Goal: Task Accomplishment & Management: Manage account settings

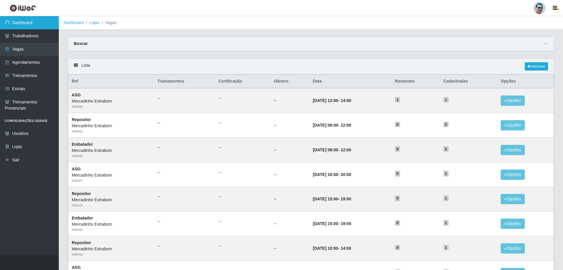
click at [46, 18] on link "Dashboard" at bounding box center [29, 22] width 59 height 13
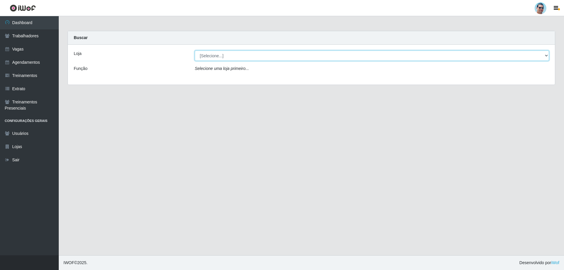
click at [210, 55] on select "[Selecione...] Mercadinho Extrabom" at bounding box center [372, 56] width 354 height 10
select select "175"
click at [195, 51] on select "[Selecione...] Mercadinho Extrabom" at bounding box center [372, 56] width 354 height 10
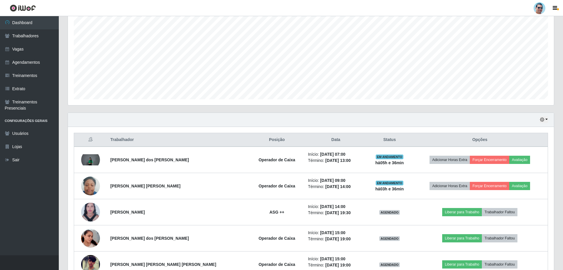
scroll to position [173, 0]
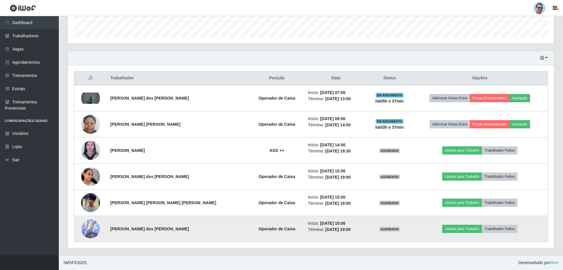
click at [98, 230] on img at bounding box center [90, 229] width 19 height 54
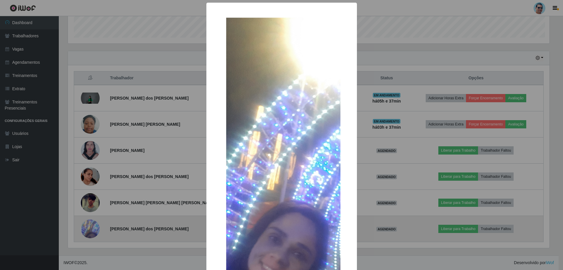
scroll to position [122, 483]
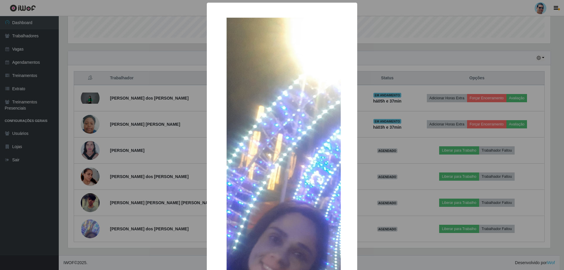
drag, startPoint x: 419, startPoint y: 199, endPoint x: 415, endPoint y: 206, distance: 8.2
click at [415, 206] on div "× OK Cancel" at bounding box center [282, 135] width 564 height 270
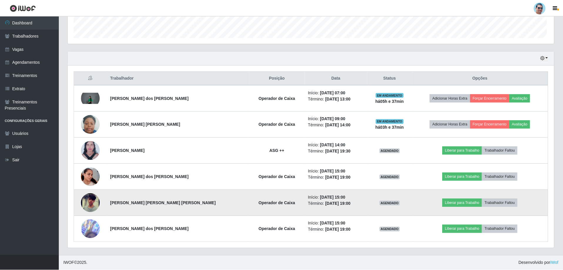
scroll to position [122, 486]
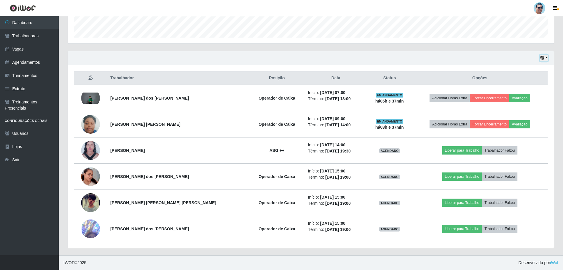
click at [545, 57] on button "button" at bounding box center [544, 58] width 8 height 7
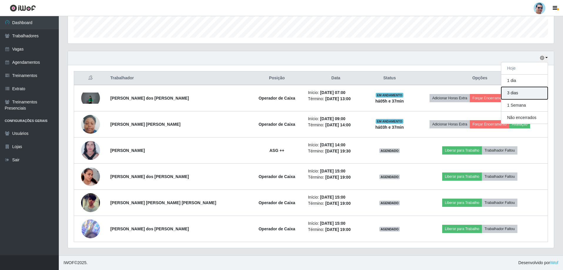
click at [527, 96] on button "3 dias" at bounding box center [524, 93] width 46 height 12
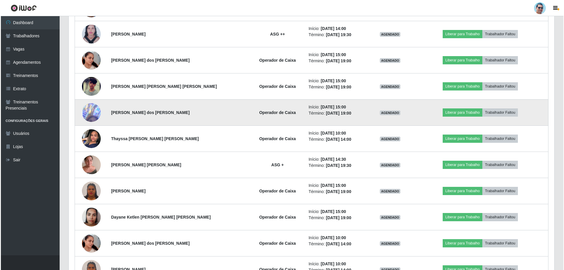
scroll to position [290, 0]
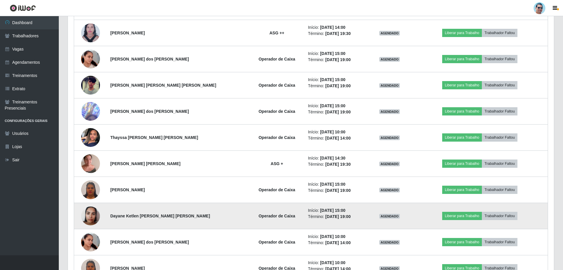
click at [86, 215] on img at bounding box center [90, 215] width 19 height 25
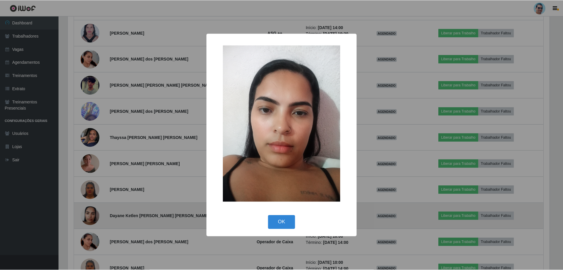
scroll to position [122, 483]
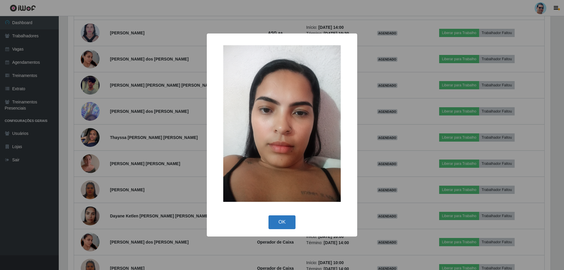
click at [277, 217] on button "OK" at bounding box center [282, 222] width 27 height 14
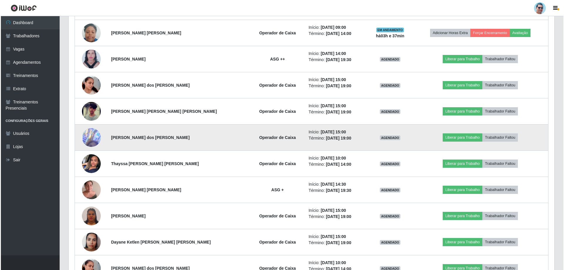
scroll to position [231, 0]
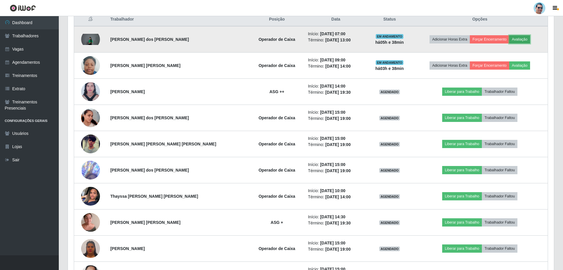
click at [516, 37] on button "Avaliação" at bounding box center [519, 39] width 21 height 8
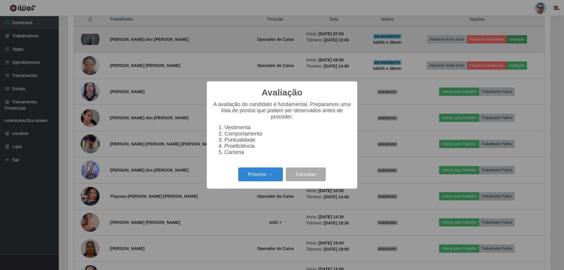
scroll to position [122, 483]
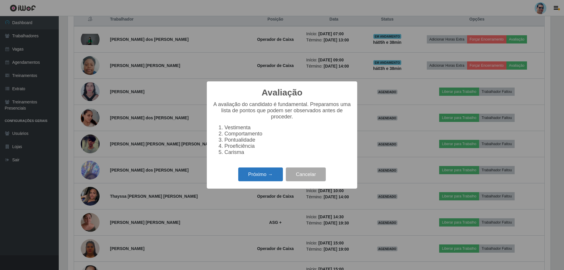
click at [266, 181] on button "Próximo →" at bounding box center [260, 175] width 45 height 14
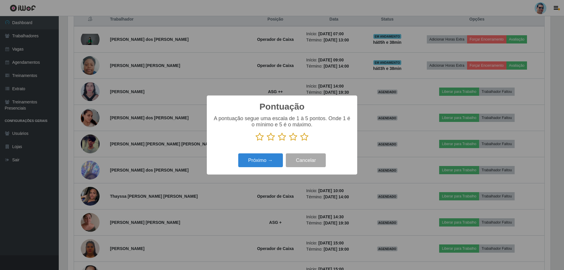
click at [307, 138] on icon at bounding box center [304, 137] width 8 height 9
click at [300, 141] on input "radio" at bounding box center [300, 141] width 0 height 0
click at [245, 162] on button "Próximo →" at bounding box center [260, 160] width 45 height 14
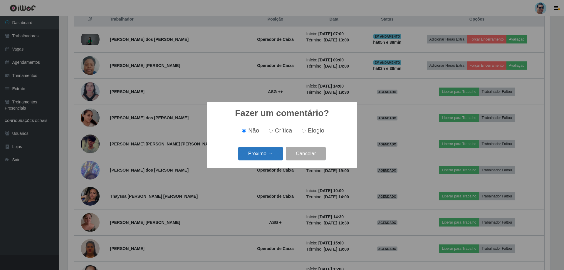
click at [254, 154] on button "Próximo →" at bounding box center [260, 154] width 45 height 14
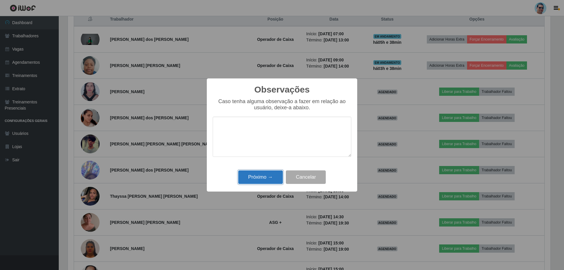
click at [266, 178] on button "Próximo →" at bounding box center [260, 177] width 45 height 14
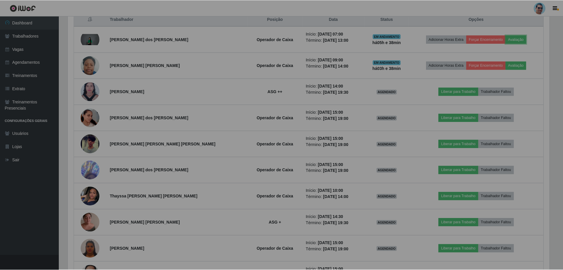
scroll to position [122, 486]
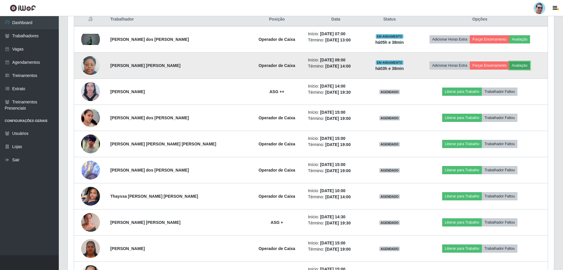
click at [519, 62] on button "Avaliação" at bounding box center [519, 65] width 21 height 8
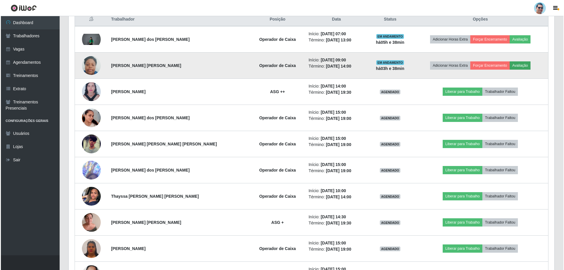
scroll to position [122, 483]
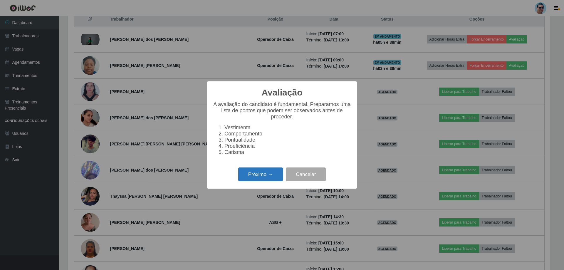
click at [275, 176] on button "Próximo →" at bounding box center [260, 175] width 45 height 14
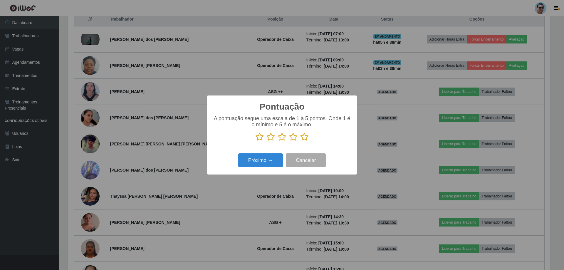
scroll to position [293797, 293436]
click at [304, 139] on icon at bounding box center [304, 137] width 8 height 9
click at [300, 141] on input "radio" at bounding box center [300, 141] width 0 height 0
click at [271, 157] on button "Próximo →" at bounding box center [260, 160] width 45 height 14
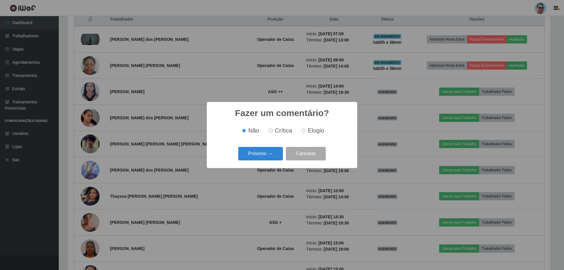
click at [271, 157] on button "Próximo →" at bounding box center [260, 154] width 45 height 14
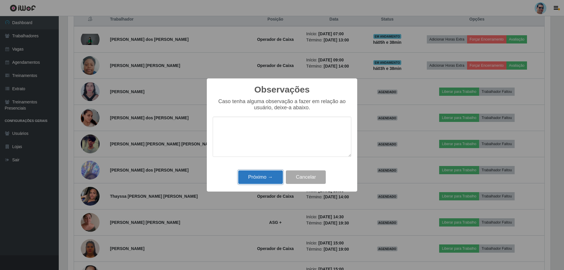
click at [276, 175] on button "Próximo →" at bounding box center [260, 177] width 45 height 14
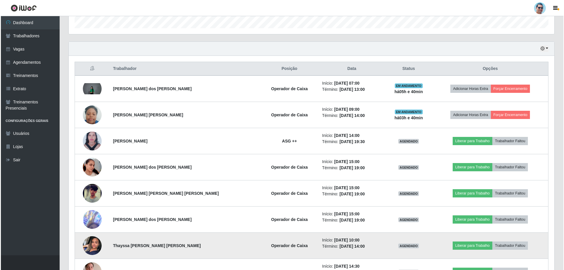
scroll to position [173, 0]
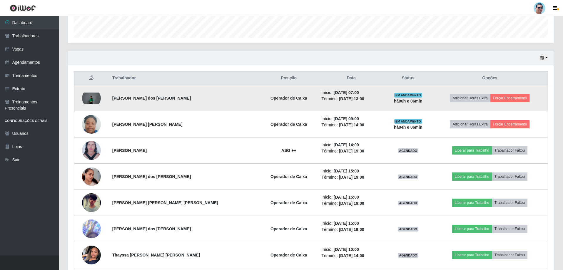
click at [93, 101] on img at bounding box center [91, 98] width 19 height 11
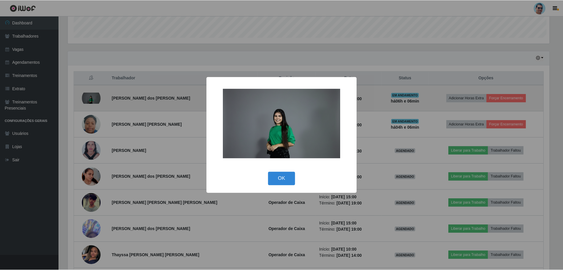
scroll to position [122, 483]
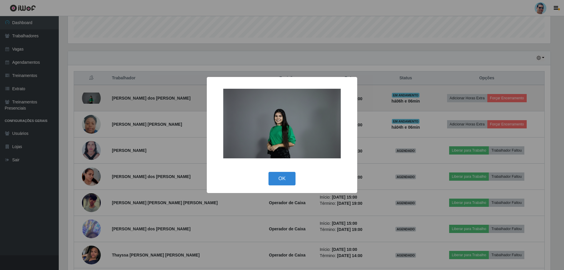
click at [93, 101] on div "× OK Cancel" at bounding box center [282, 135] width 564 height 270
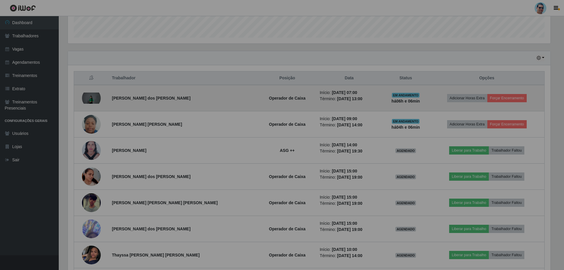
scroll to position [122, 486]
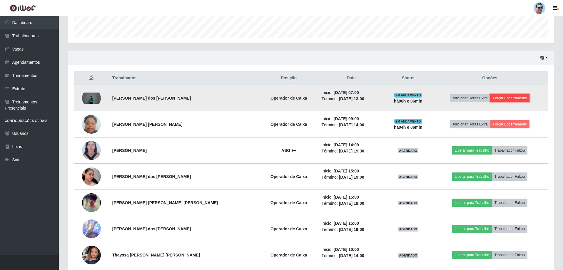
click at [514, 98] on button "Forçar Encerramento" at bounding box center [509, 98] width 39 height 8
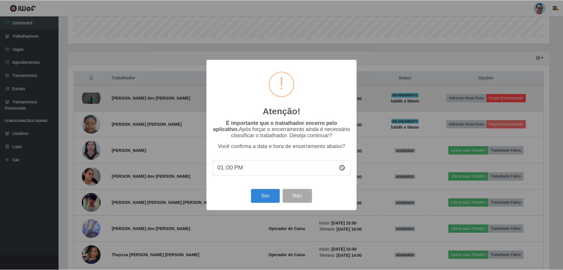
scroll to position [122, 483]
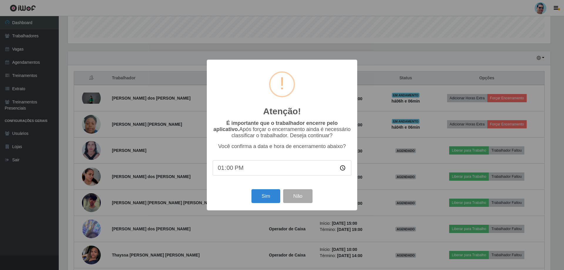
type input "13:05"
click at [270, 194] on button "Sim" at bounding box center [266, 196] width 29 height 14
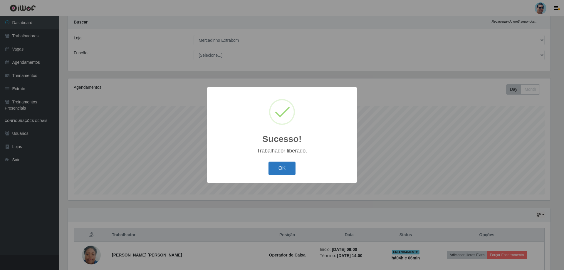
click at [276, 165] on button "OK" at bounding box center [282, 169] width 27 height 14
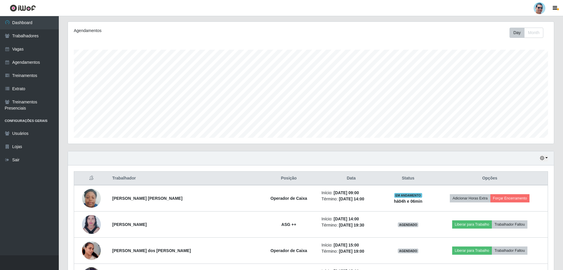
scroll to position [74, 0]
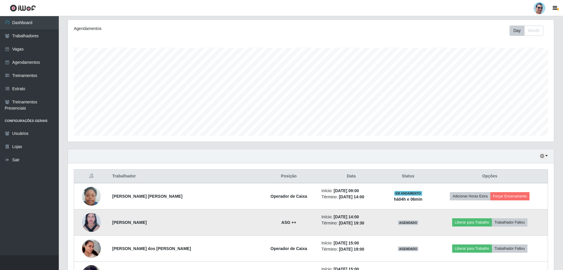
click at [97, 221] on img at bounding box center [91, 223] width 19 height 26
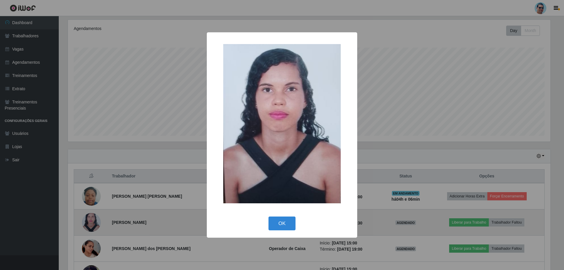
click at [97, 221] on div "× OK Cancel" at bounding box center [282, 135] width 564 height 270
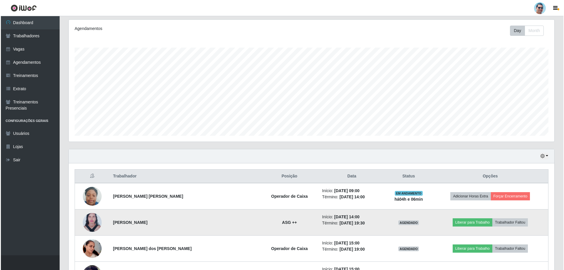
scroll to position [104, 0]
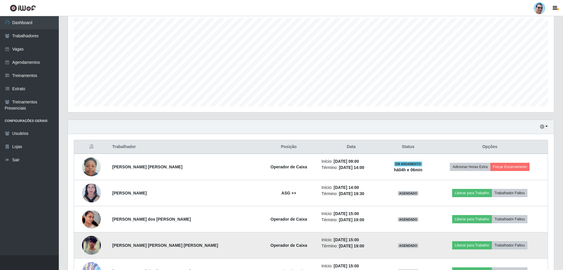
click at [92, 243] on img at bounding box center [91, 245] width 19 height 41
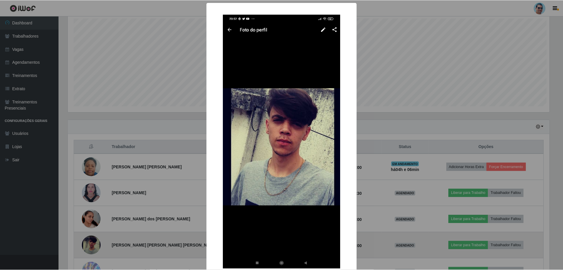
scroll to position [122, 483]
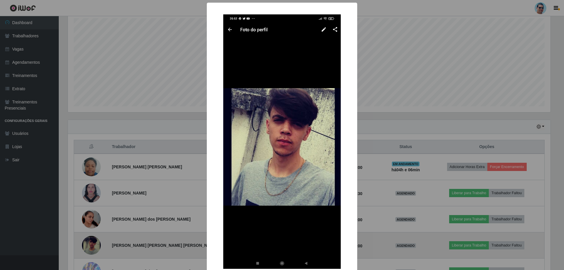
click at [92, 243] on div "× OK Cancel" at bounding box center [282, 135] width 564 height 270
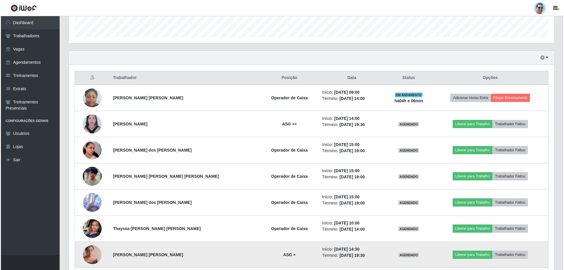
scroll to position [192, 0]
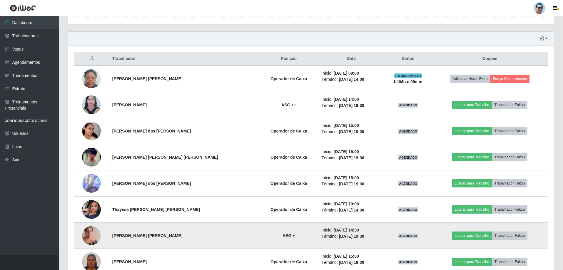
click at [97, 234] on img at bounding box center [91, 235] width 19 height 25
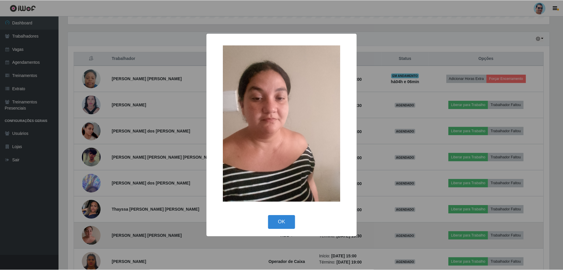
scroll to position [122, 483]
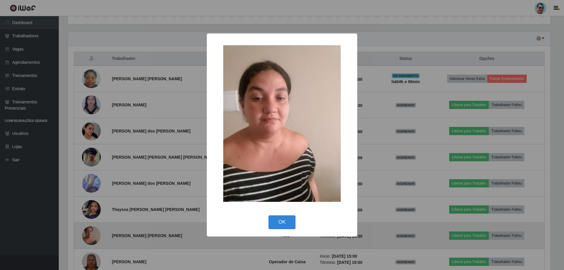
click at [97, 234] on div "× OK Cancel" at bounding box center [282, 135] width 564 height 270
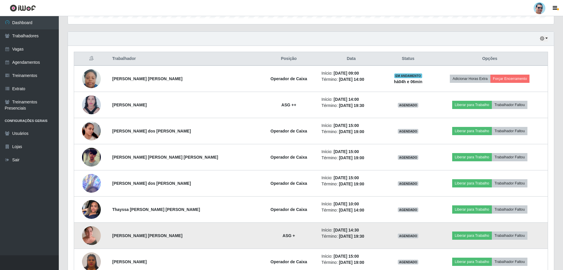
scroll to position [122, 486]
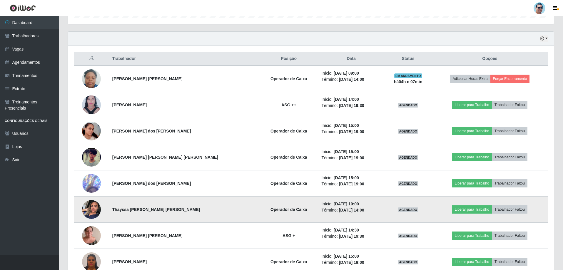
click at [88, 208] on img at bounding box center [91, 210] width 19 height 34
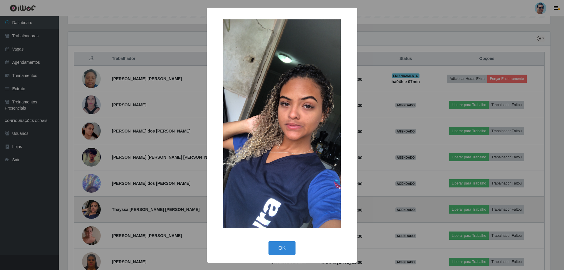
click at [88, 208] on div "× OK Cancel" at bounding box center [282, 135] width 564 height 270
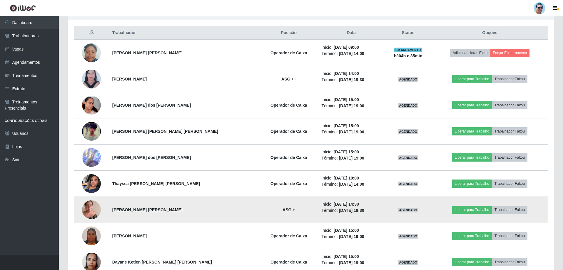
scroll to position [219, 0]
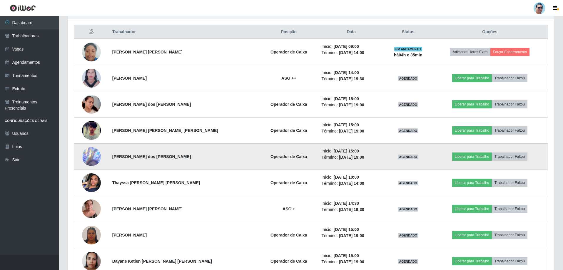
click at [100, 160] on img at bounding box center [91, 156] width 19 height 54
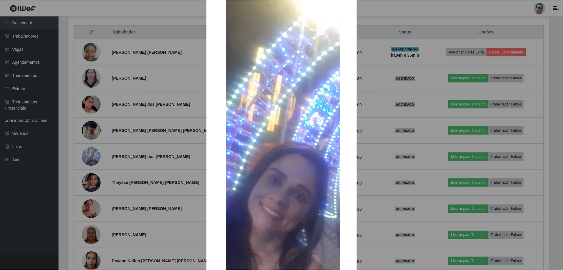
scroll to position [118, 0]
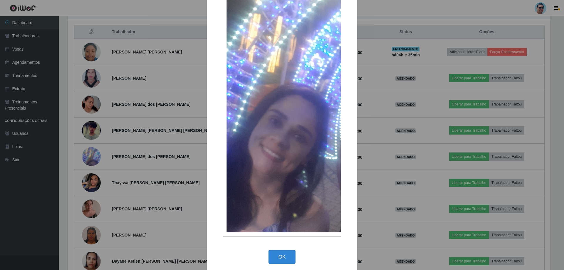
click at [185, 180] on div "× OK Cancel" at bounding box center [282, 135] width 564 height 270
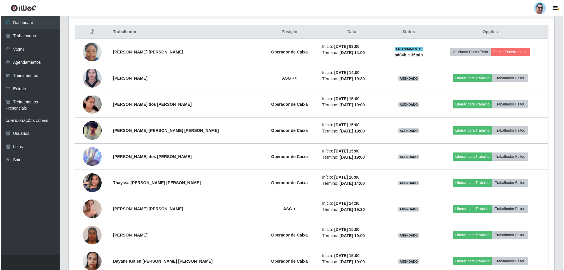
scroll to position [122, 486]
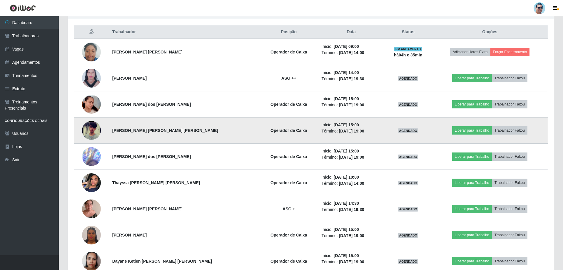
click at [86, 130] on img at bounding box center [91, 130] width 19 height 41
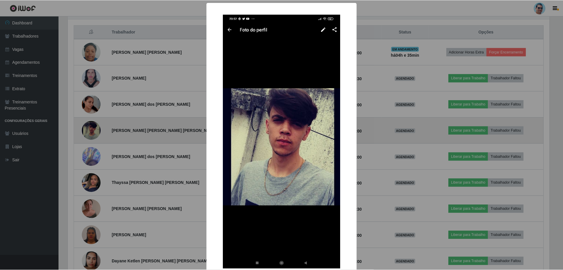
scroll to position [122, 483]
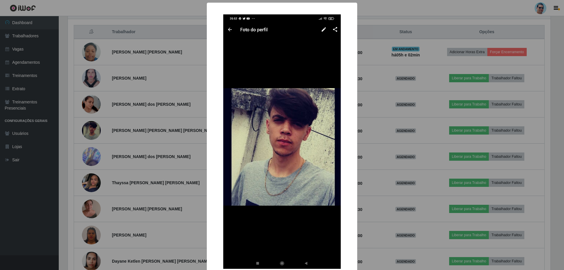
click at [83, 127] on div "× OK Cancel" at bounding box center [282, 135] width 564 height 270
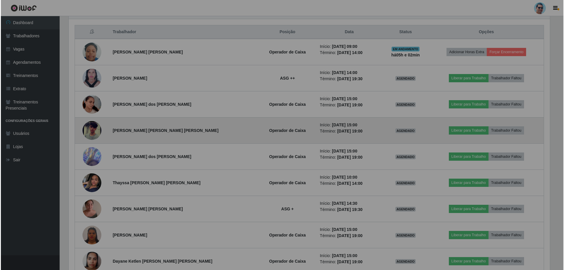
scroll to position [122, 486]
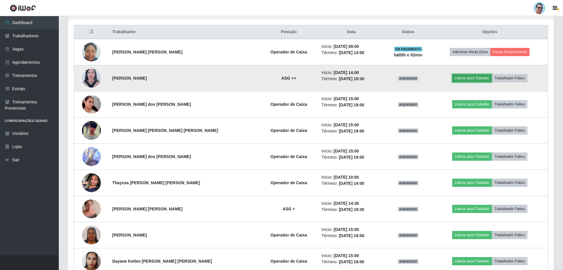
click at [462, 78] on button "Liberar para Trabalho" at bounding box center [472, 78] width 40 height 8
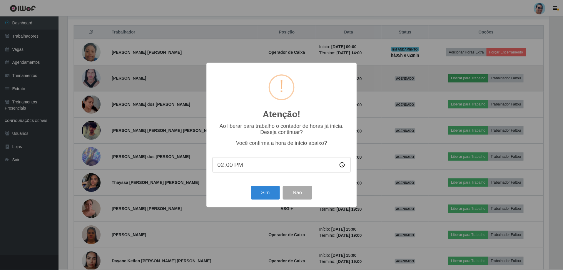
scroll to position [122, 483]
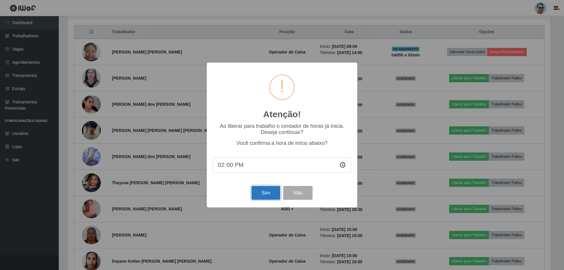
click at [267, 199] on button "Sim" at bounding box center [266, 193] width 29 height 14
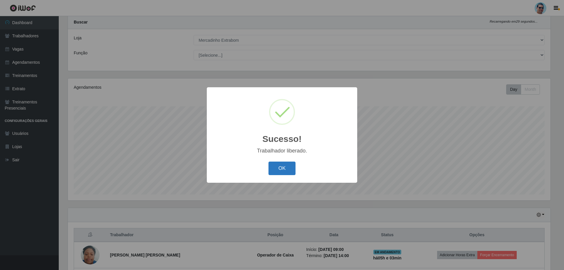
click at [271, 172] on button "OK" at bounding box center [282, 169] width 27 height 14
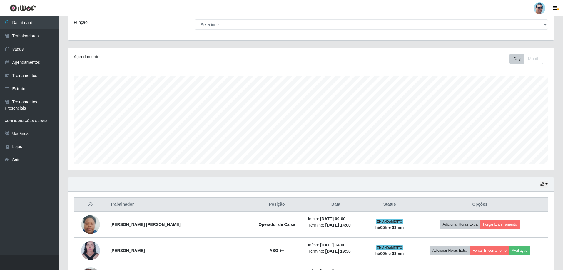
scroll to position [74, 0]
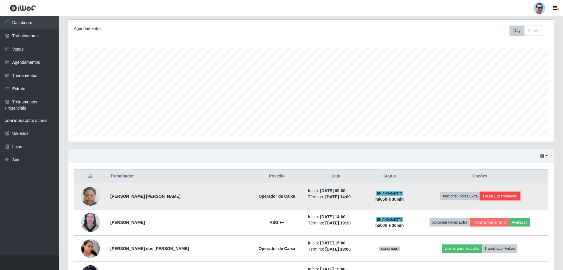
click at [494, 194] on button "Forçar Encerramento" at bounding box center [499, 196] width 39 height 8
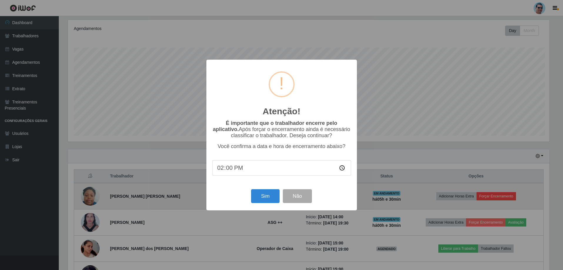
scroll to position [122, 483]
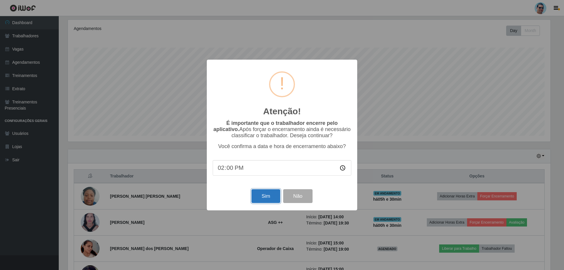
click at [272, 194] on button "Sim" at bounding box center [266, 196] width 29 height 14
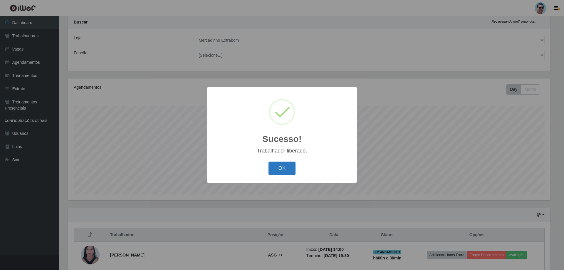
click at [283, 169] on button "OK" at bounding box center [282, 169] width 27 height 14
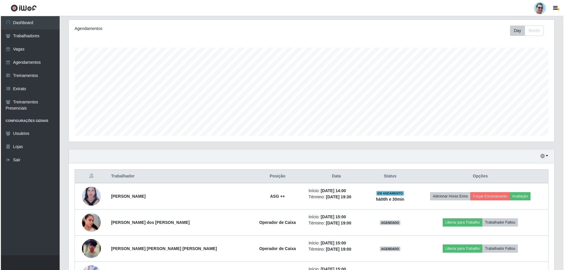
scroll to position [104, 0]
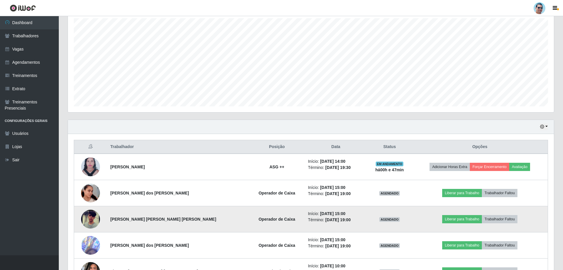
click at [89, 223] on img at bounding box center [90, 219] width 19 height 41
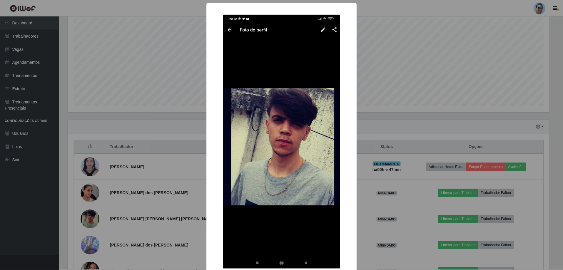
scroll to position [36, 0]
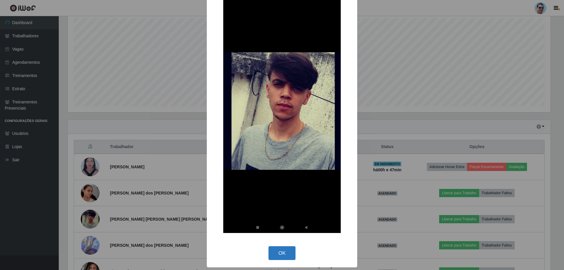
click at [269, 249] on button "OK" at bounding box center [282, 253] width 27 height 14
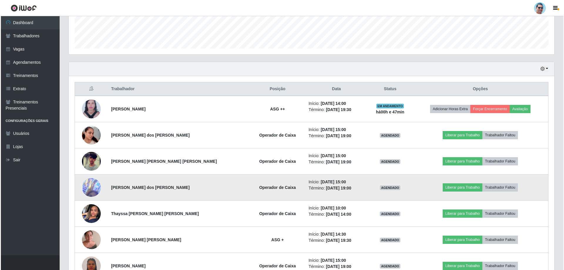
scroll to position [163, 0]
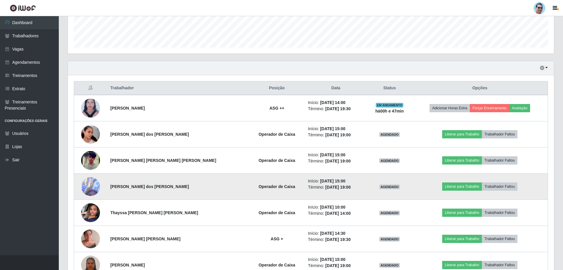
click at [94, 183] on img at bounding box center [90, 186] width 19 height 54
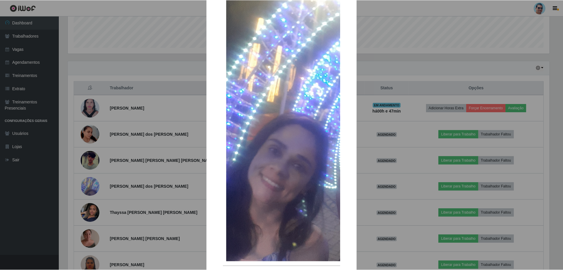
scroll to position [118, 0]
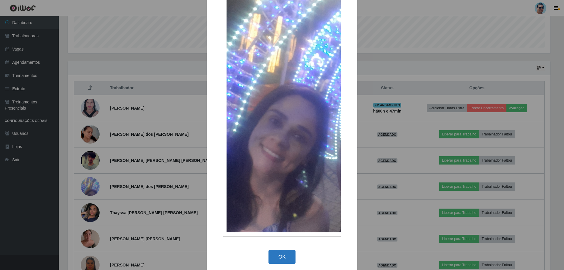
click at [278, 258] on button "OK" at bounding box center [282, 257] width 27 height 14
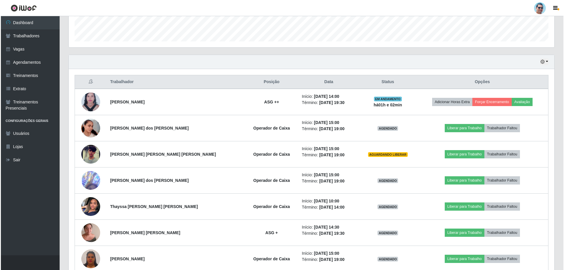
scroll to position [176, 0]
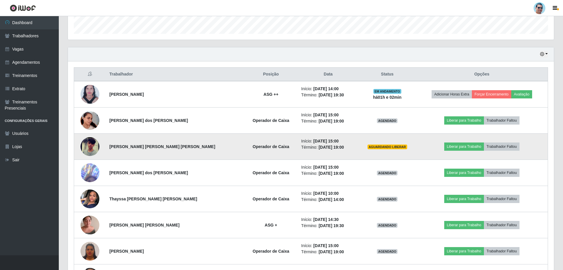
click at [84, 145] on img at bounding box center [90, 146] width 19 height 41
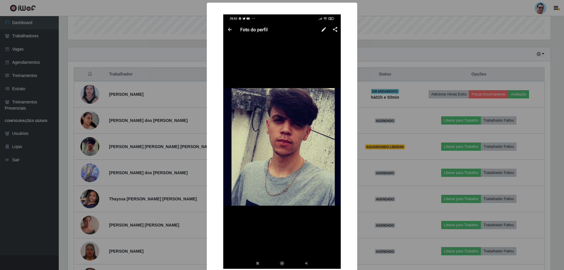
click at [91, 98] on div "× OK Cancel" at bounding box center [282, 135] width 564 height 270
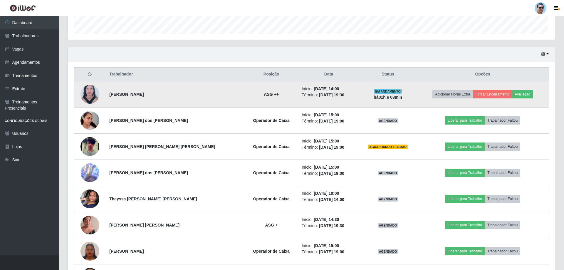
scroll to position [122, 486]
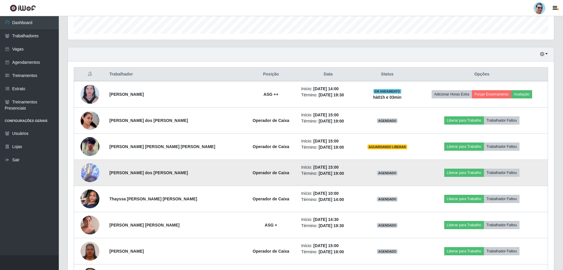
click at [92, 171] on img at bounding box center [90, 172] width 19 height 54
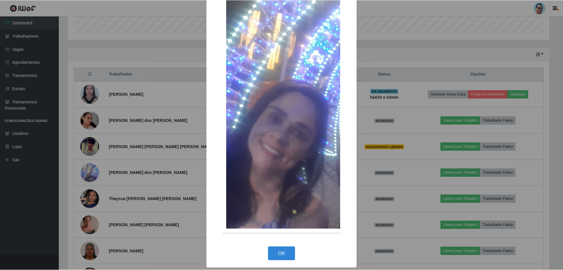
scroll to position [121, 0]
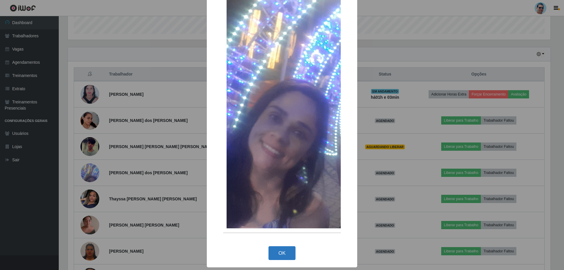
click at [275, 250] on button "OK" at bounding box center [282, 253] width 27 height 14
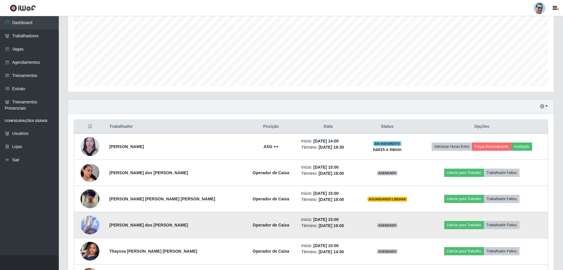
scroll to position [134, 0]
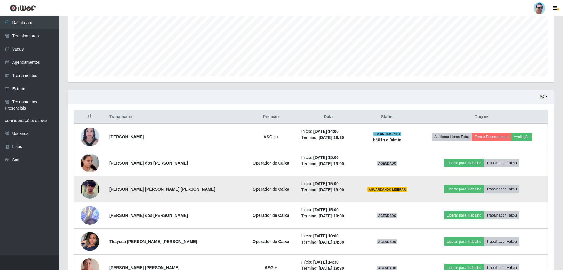
click at [90, 188] on img at bounding box center [90, 189] width 19 height 41
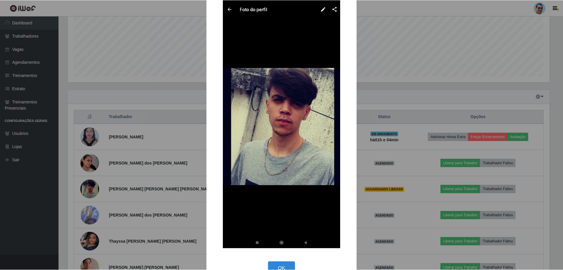
scroll to position [36, 0]
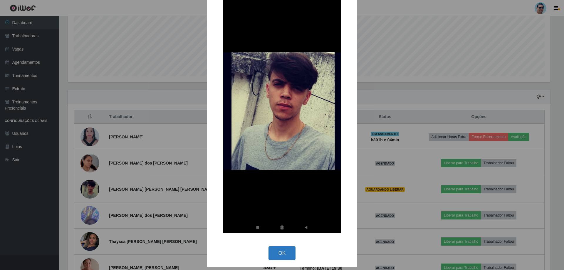
click at [272, 256] on button "OK" at bounding box center [282, 253] width 27 height 14
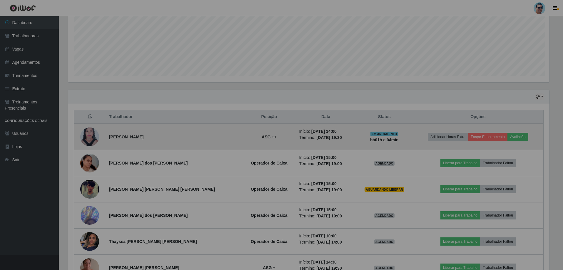
scroll to position [122, 486]
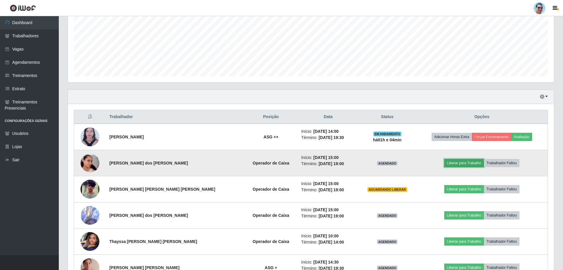
click at [450, 163] on button "Liberar para Trabalho" at bounding box center [464, 163] width 40 height 8
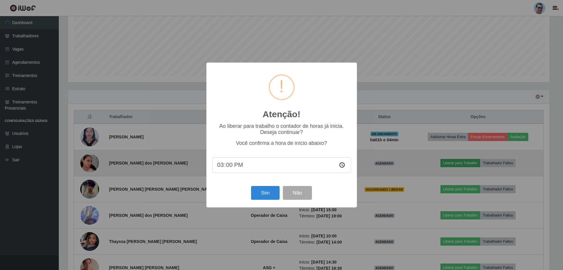
scroll to position [122, 483]
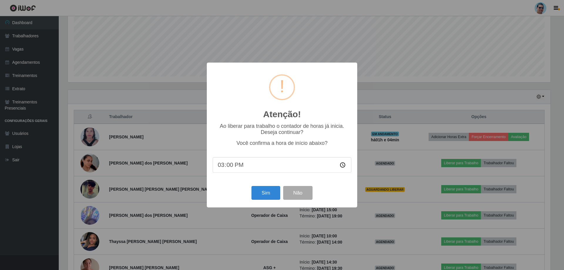
click at [228, 165] on input "15:00" at bounding box center [282, 165] width 139 height 16
click at [223, 166] on input "15:00" at bounding box center [282, 165] width 139 height 16
type input "14:55"
click at [266, 198] on button "Sim" at bounding box center [266, 193] width 29 height 14
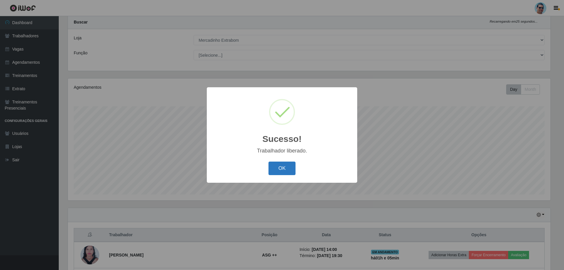
click at [295, 174] on button "OK" at bounding box center [282, 169] width 27 height 14
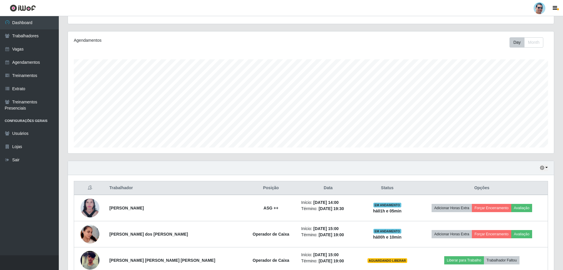
scroll to position [104, 0]
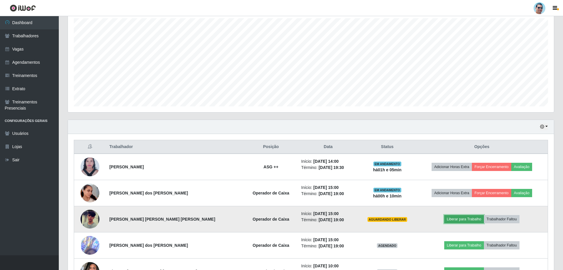
click at [463, 219] on button "Liberar para Trabalho" at bounding box center [464, 219] width 40 height 8
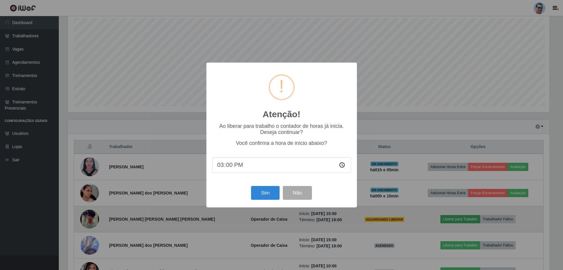
scroll to position [122, 483]
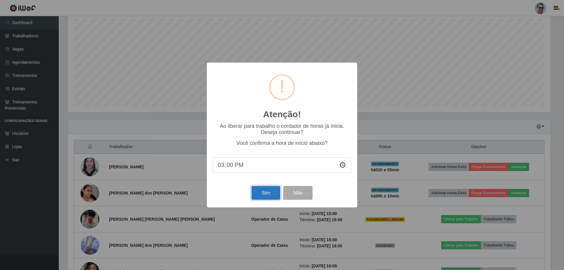
click at [261, 189] on button "Sim" at bounding box center [266, 193] width 29 height 14
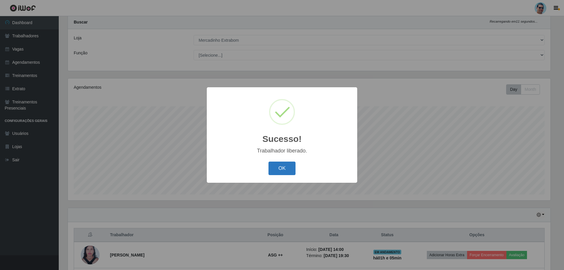
click at [272, 166] on button "OK" at bounding box center [282, 169] width 27 height 14
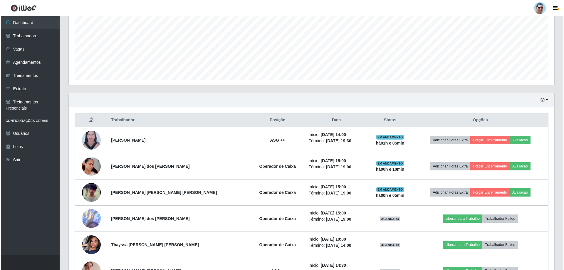
scroll to position [133, 0]
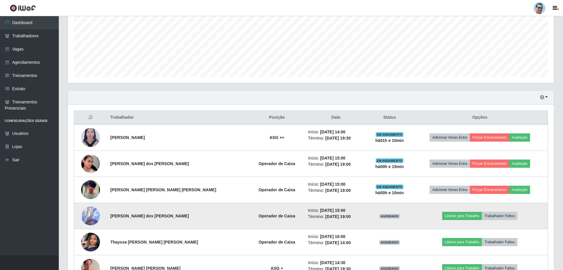
click at [99, 216] on img at bounding box center [90, 216] width 19 height 54
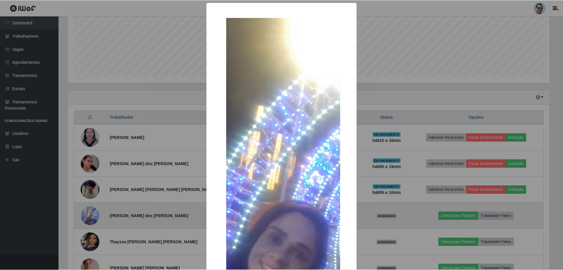
scroll to position [122, 483]
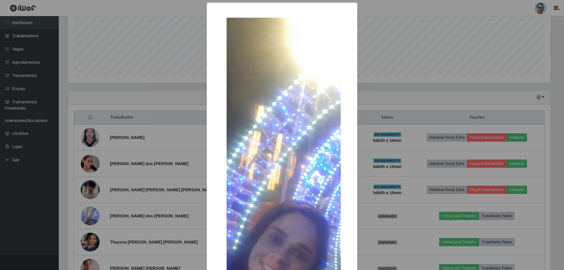
click at [369, 130] on div "× OK Cancel" at bounding box center [282, 135] width 564 height 270
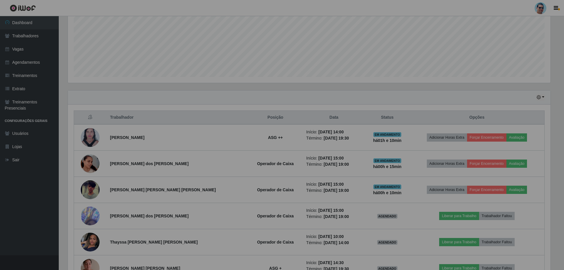
scroll to position [122, 486]
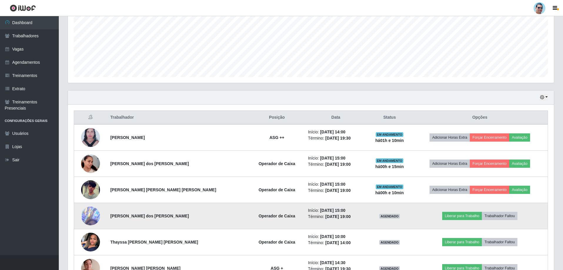
click at [85, 215] on img at bounding box center [90, 216] width 19 height 54
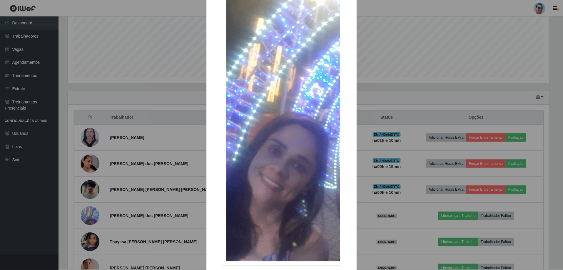
scroll to position [118, 0]
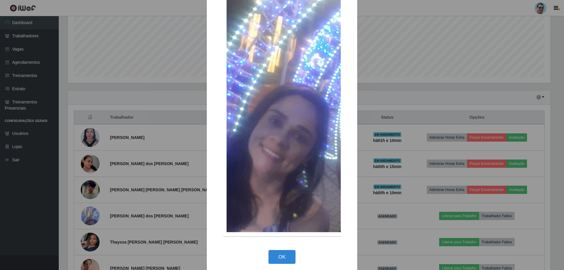
click at [484, 38] on div "× OK Cancel" at bounding box center [282, 135] width 564 height 270
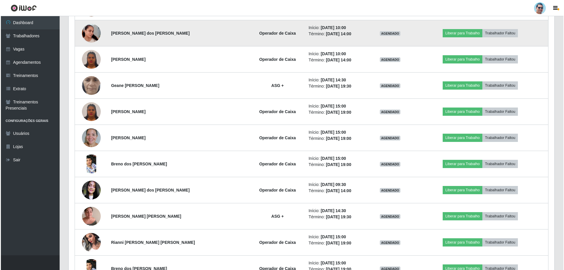
scroll to position [456, 0]
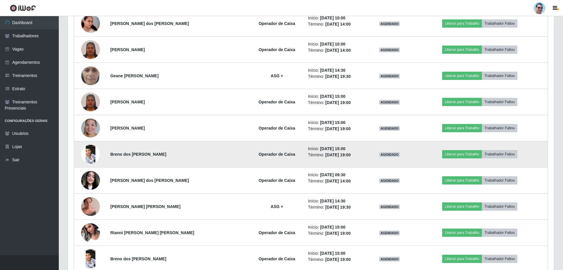
click at [88, 163] on img at bounding box center [90, 154] width 19 height 42
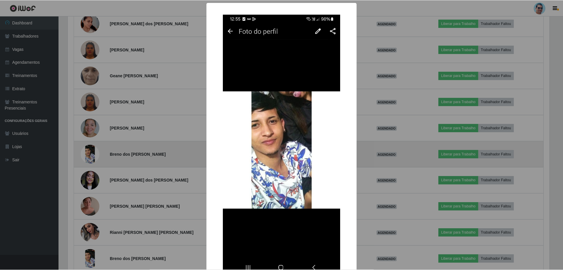
scroll to position [122, 483]
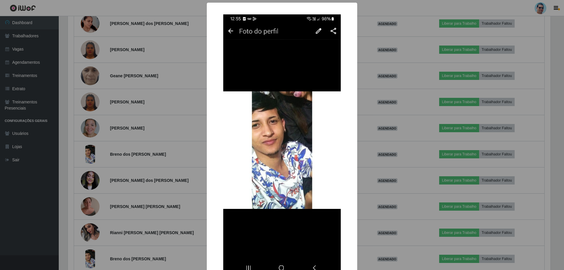
click at [194, 128] on div "× OK Cancel" at bounding box center [282, 135] width 564 height 270
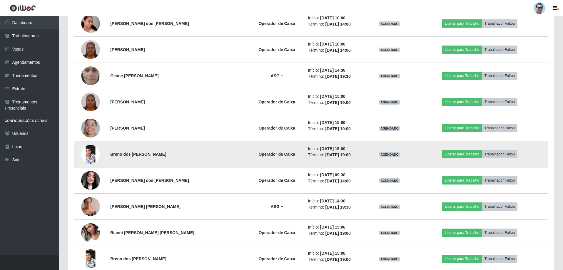
scroll to position [486, 0]
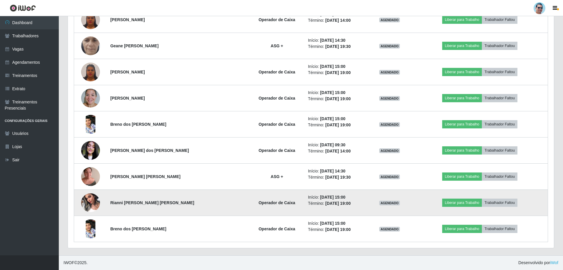
click at [102, 201] on td at bounding box center [90, 203] width 33 height 26
click at [95, 203] on img at bounding box center [90, 202] width 19 height 25
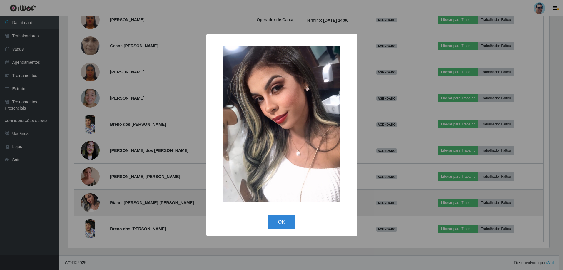
scroll to position [122, 483]
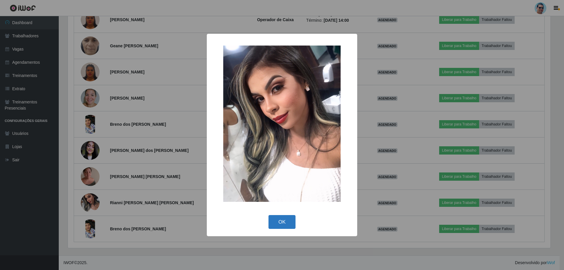
click at [282, 218] on button "OK" at bounding box center [282, 222] width 27 height 14
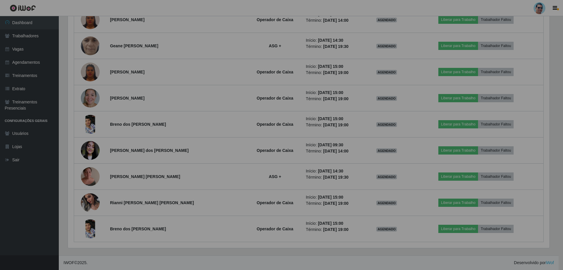
scroll to position [122, 486]
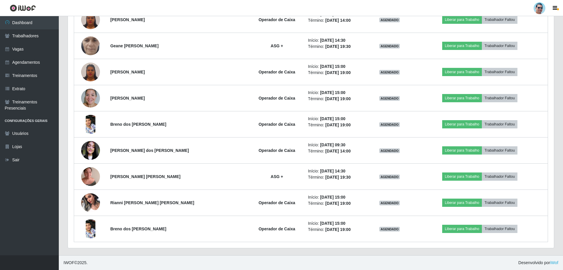
click at [188, 7] on header "Perfil Alterar Senha Sair" at bounding box center [281, 8] width 563 height 16
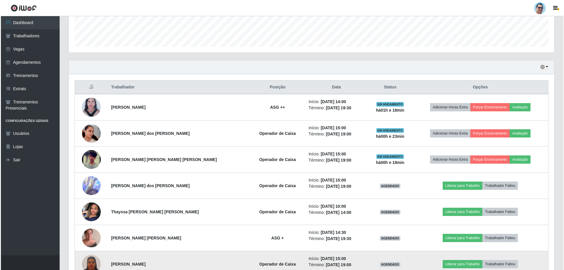
scroll to position [163, 0]
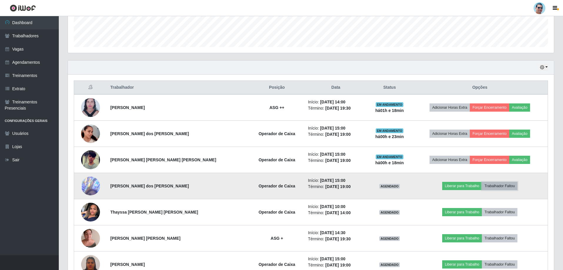
click at [502, 187] on button "Trabalhador Faltou" at bounding box center [500, 186] width 36 height 8
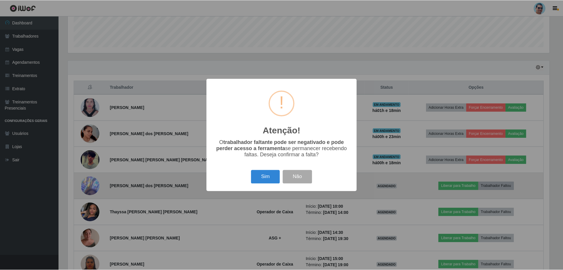
scroll to position [122, 483]
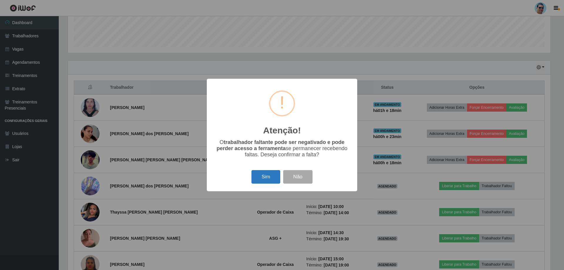
click at [269, 178] on button "Sim" at bounding box center [266, 177] width 29 height 14
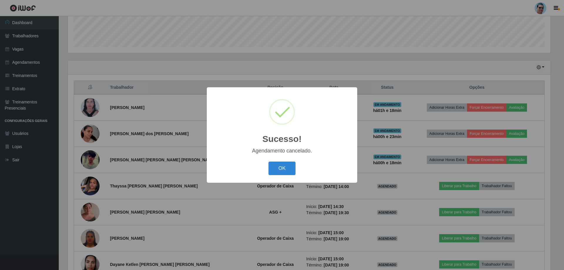
click at [279, 161] on div "OK Cancel" at bounding box center [282, 168] width 139 height 17
click at [278, 165] on button "OK" at bounding box center [282, 169] width 27 height 14
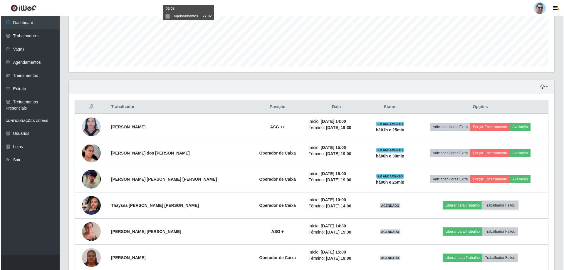
scroll to position [147, 0]
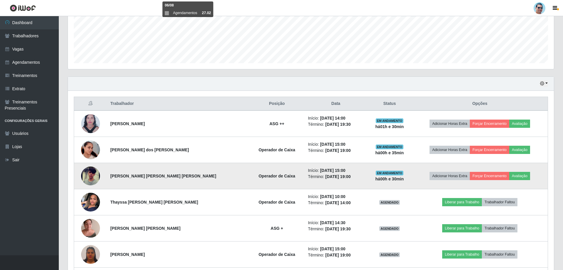
click at [95, 176] on img at bounding box center [90, 176] width 19 height 41
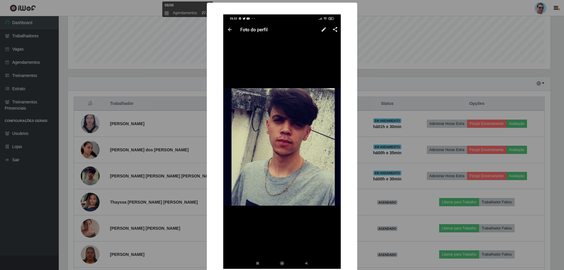
click at [176, 135] on div "× OK Cancel" at bounding box center [282, 135] width 564 height 270
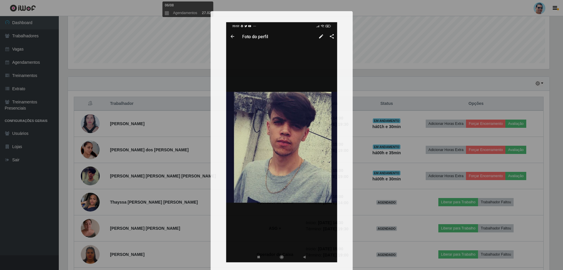
scroll to position [122, 486]
